Goal: Information Seeking & Learning: Stay updated

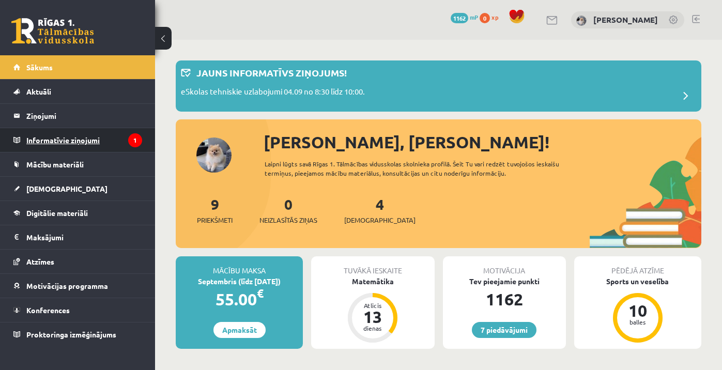
click at [112, 136] on legend "Informatīvie ziņojumi 1" at bounding box center [84, 140] width 116 height 24
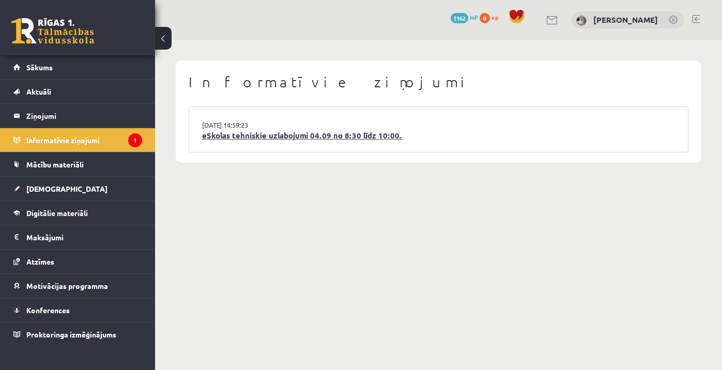
click at [271, 136] on link "eSkolas tehniskie uzlabojumi 04.09 no 8:30 līdz 10:00." at bounding box center [438, 136] width 473 height 12
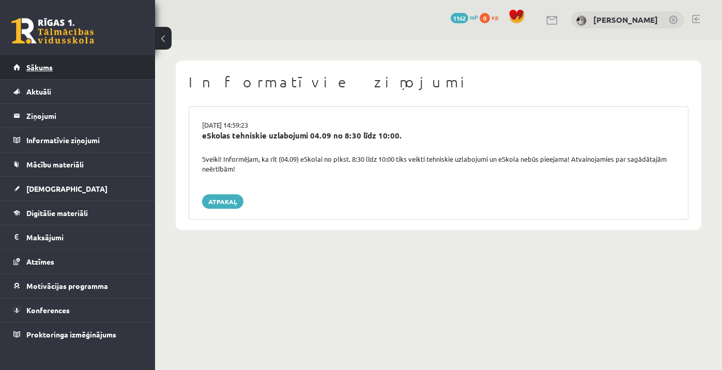
click at [99, 69] on link "Sākums" at bounding box center [77, 67] width 129 height 24
